Goal: Task Accomplishment & Management: Manage account settings

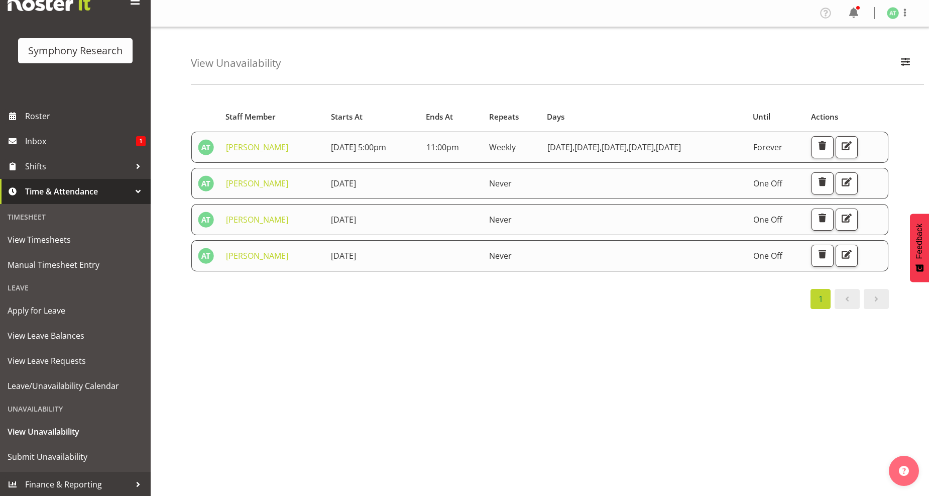
scroll to position [7, 0]
click at [36, 427] on span "View Unavailability" at bounding box center [76, 431] width 136 height 15
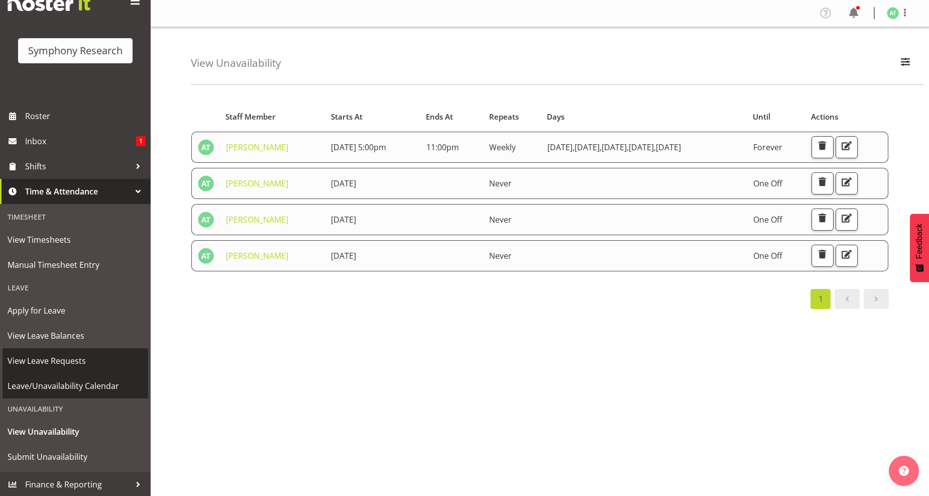
scroll to position [7, 0]
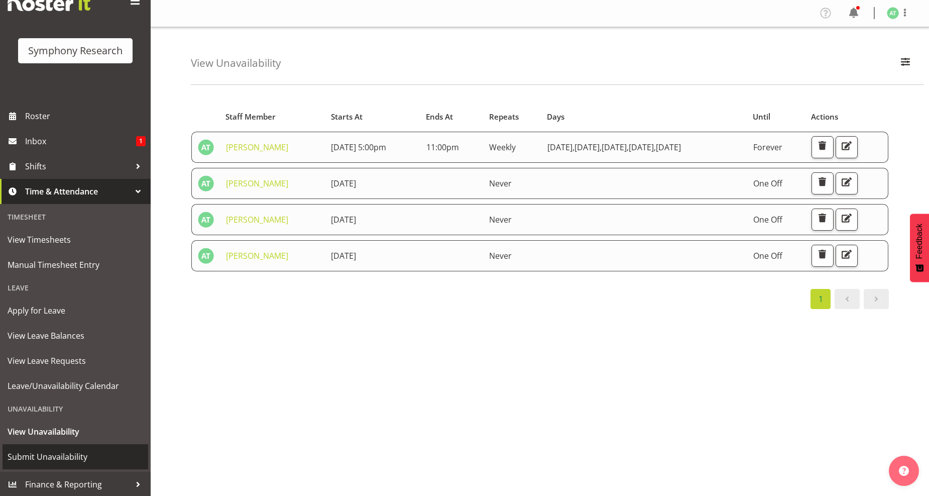
click at [41, 455] on span "Submit Unavailability" at bounding box center [76, 456] width 136 height 15
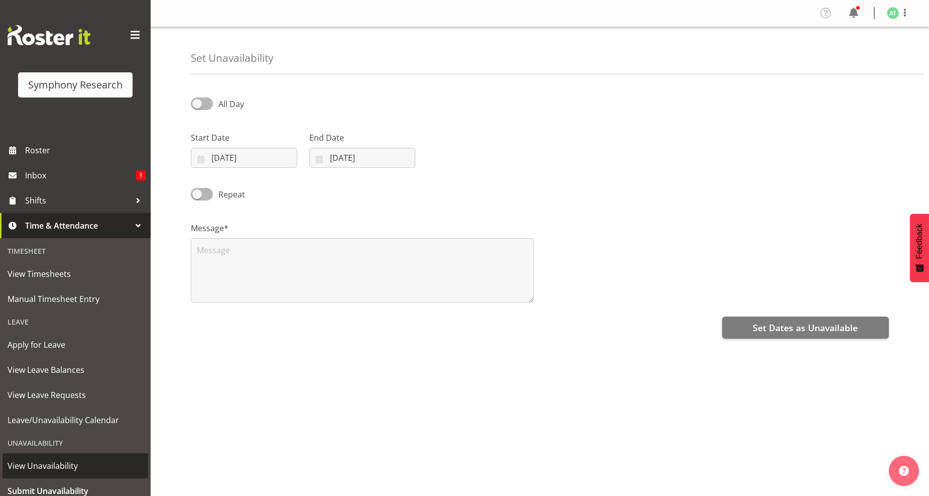
select select "7"
select select "2025"
click at [246, 158] on input "13/08/2025" at bounding box center [244, 158] width 106 height 20
